Goal: Check status: Check status

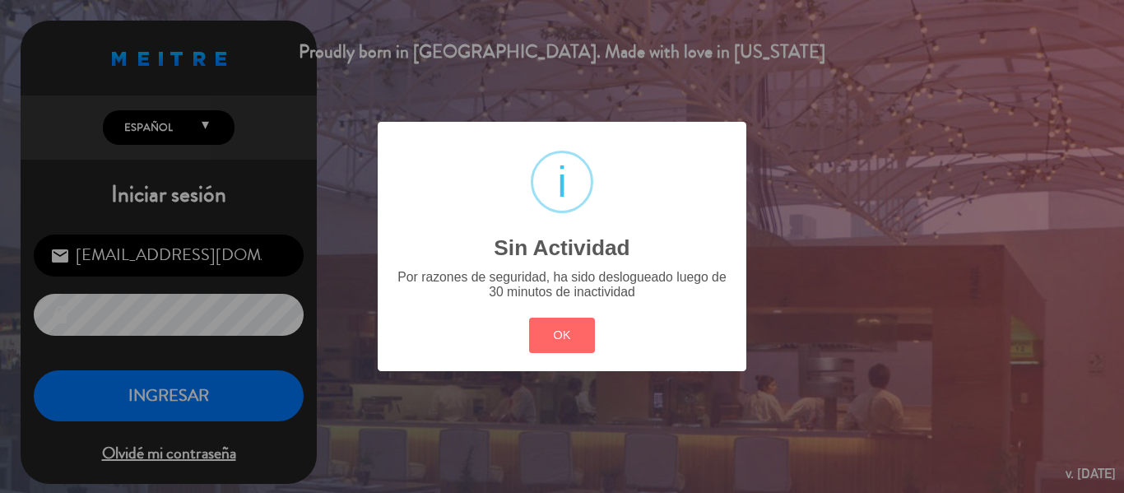
click at [574, 347] on button "OK" at bounding box center [562, 335] width 67 height 35
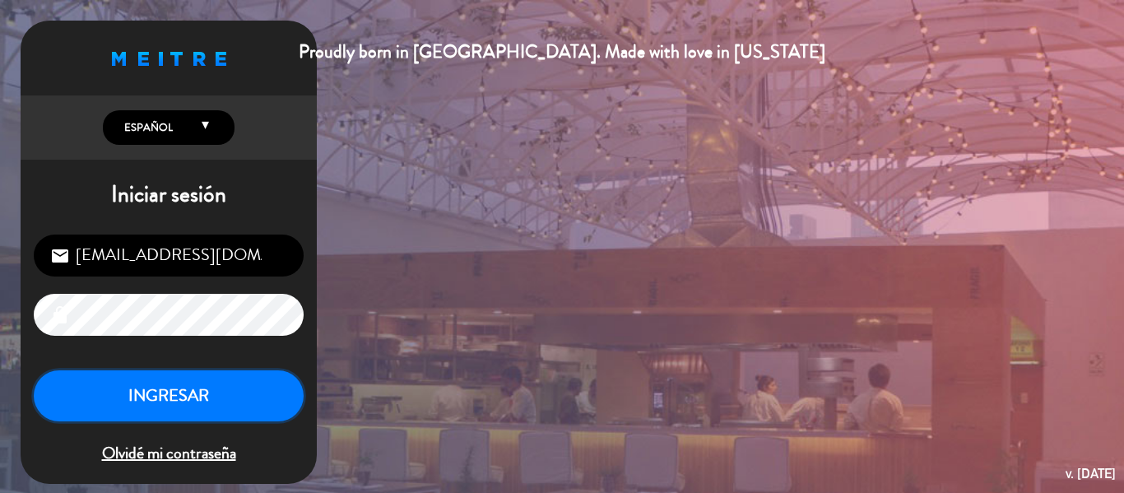
click at [210, 376] on button "INGRESAR" at bounding box center [169, 396] width 270 height 52
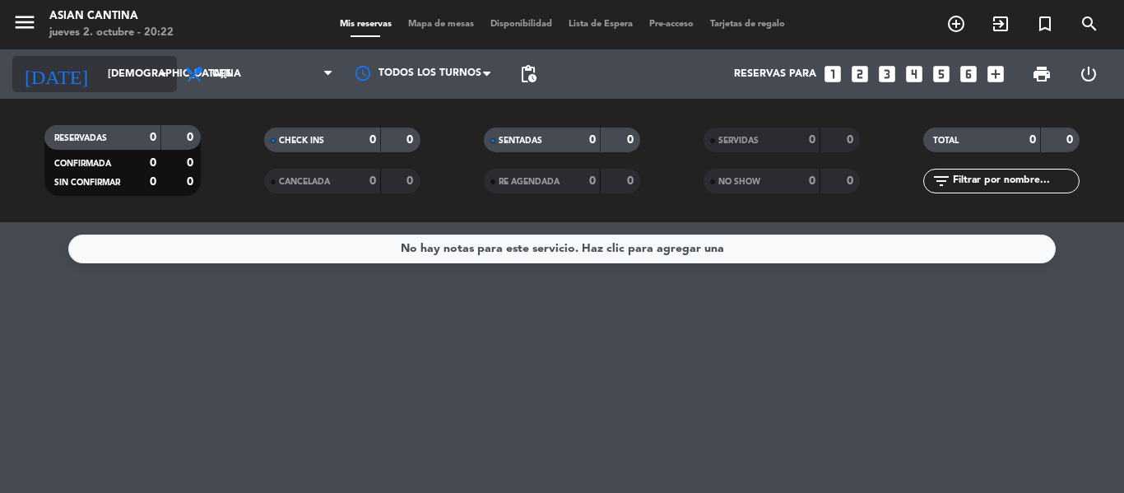
click at [144, 81] on input "[DEMOGRAPHIC_DATA][DATE]" at bounding box center [169, 74] width 139 height 28
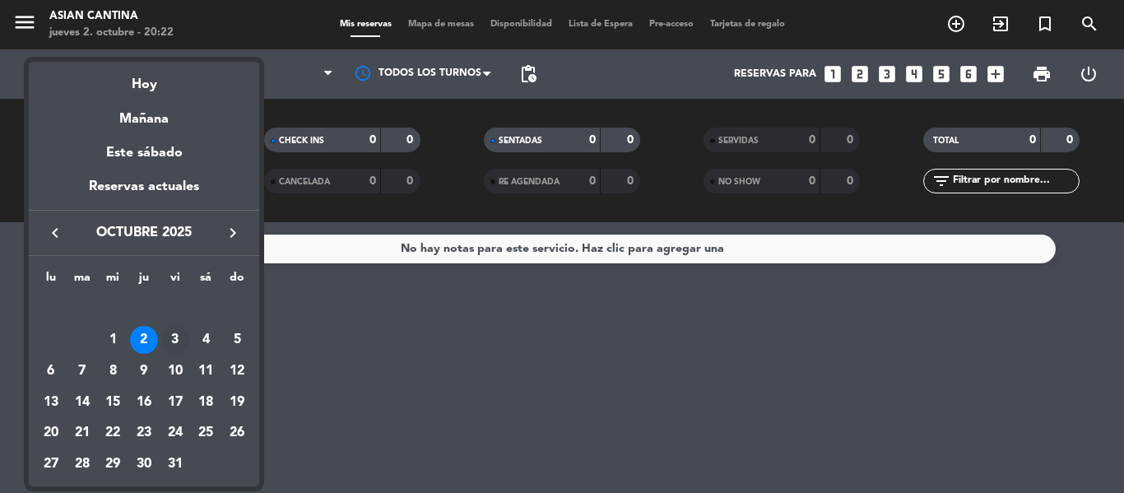
click at [173, 340] on div "3" at bounding box center [175, 340] width 28 height 28
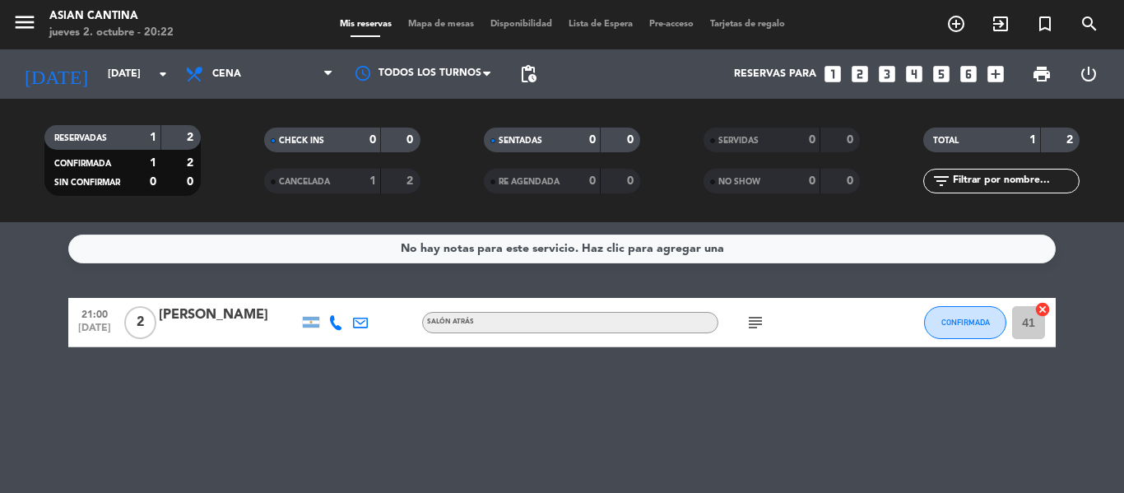
click at [752, 326] on icon "subject" at bounding box center [755, 323] width 20 height 20
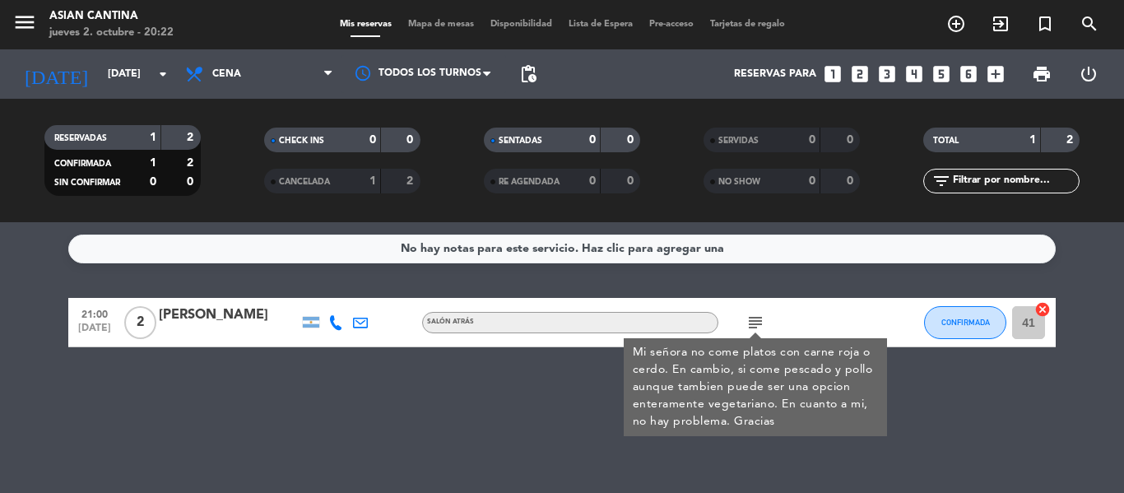
click at [752, 326] on icon "subject" at bounding box center [755, 323] width 20 height 20
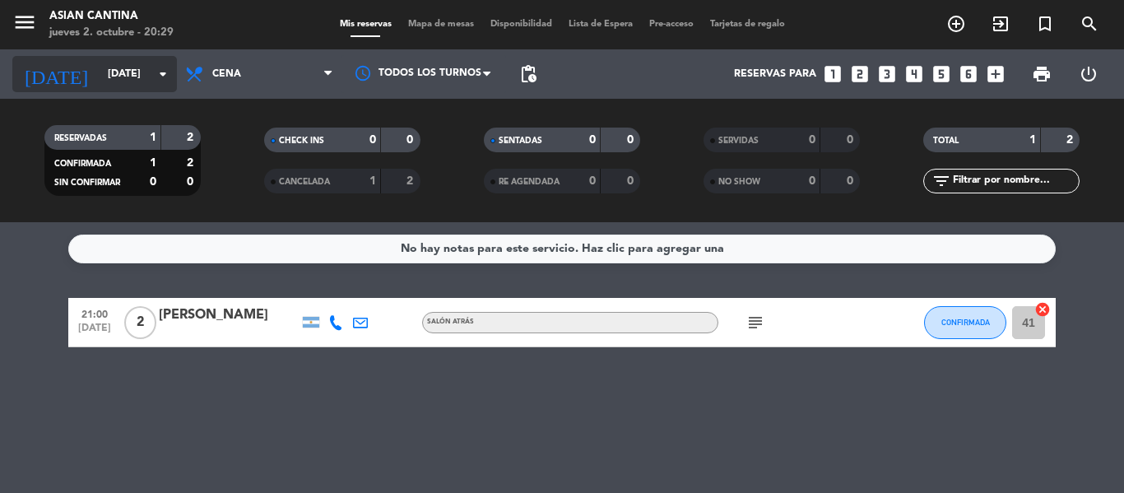
click at [103, 63] on input "[DATE]" at bounding box center [169, 74] width 139 height 28
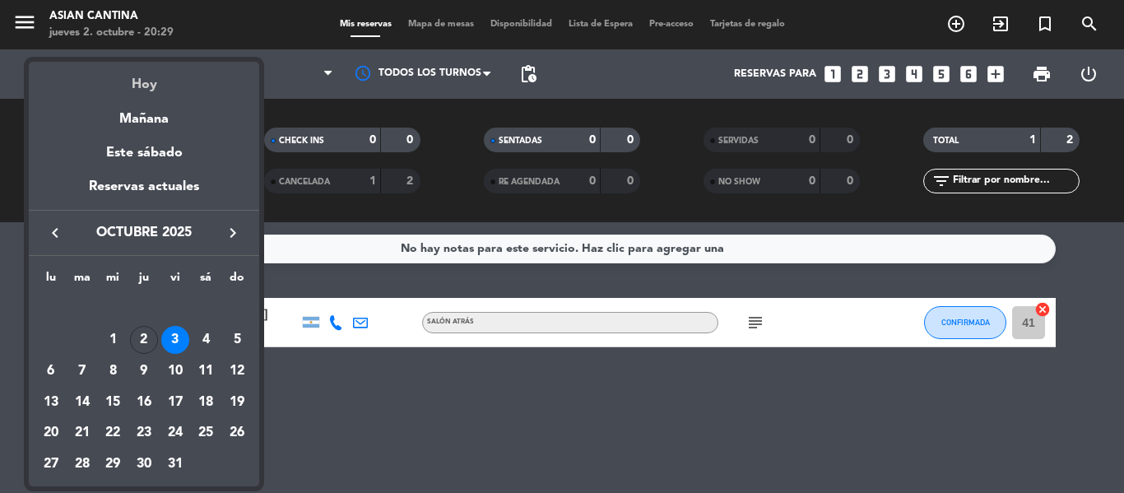
click at [169, 86] on div "Hoy" at bounding box center [144, 79] width 230 height 34
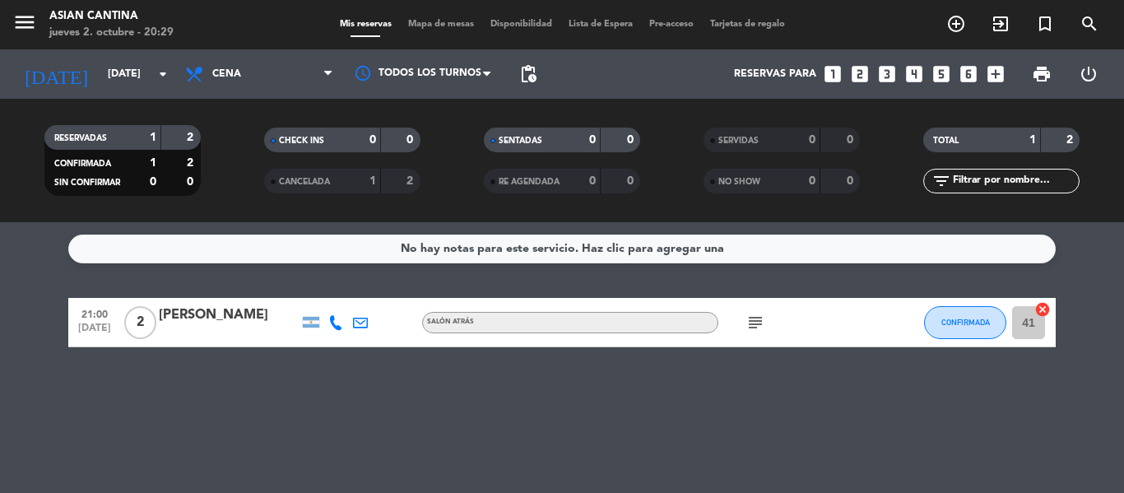
type input "[DEMOGRAPHIC_DATA][DATE]"
